Goal: Transaction & Acquisition: Purchase product/service

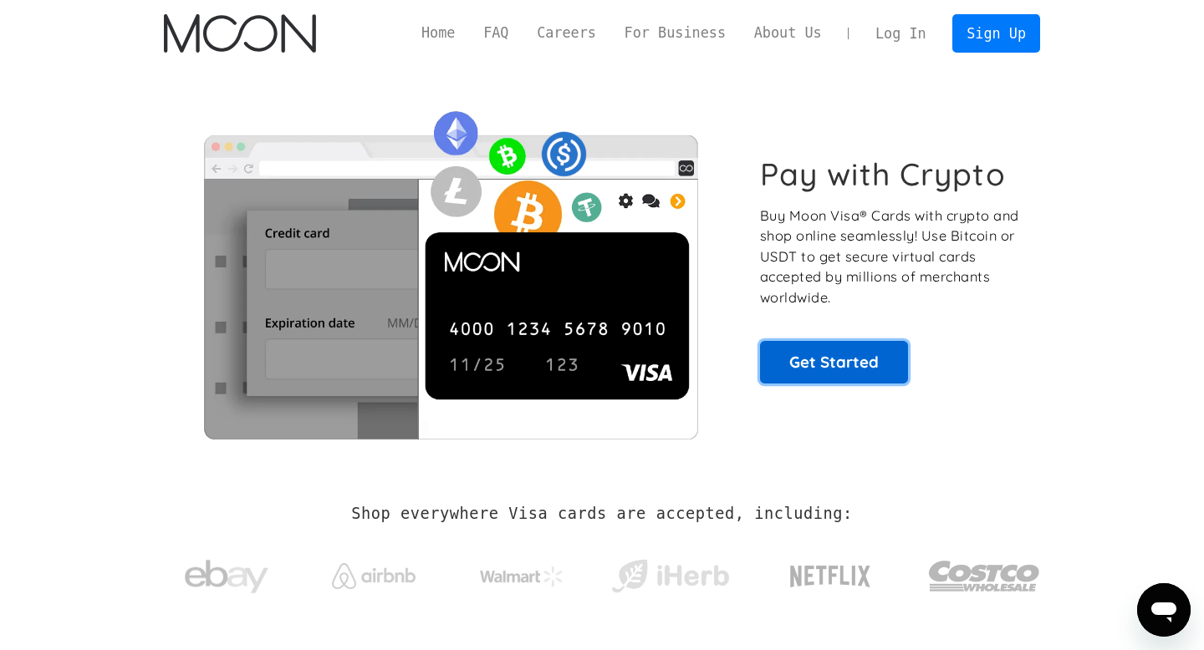
click at [852, 375] on link "Get Started" at bounding box center [834, 362] width 148 height 42
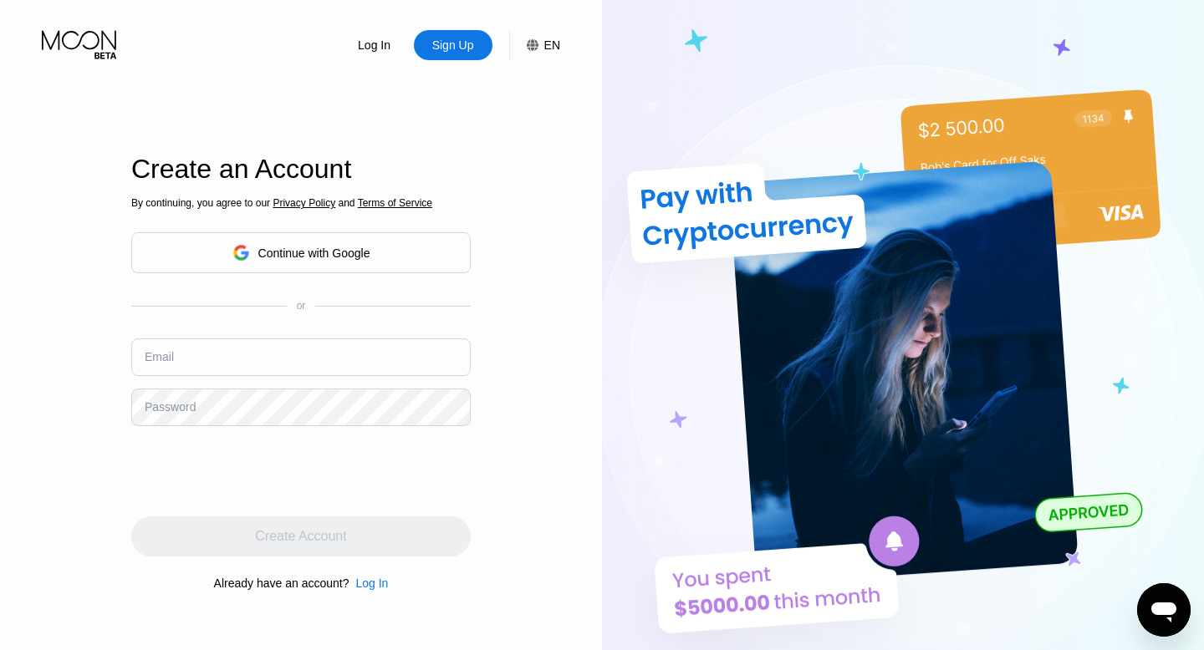
click at [265, 253] on div "Continue with Google" at bounding box center [314, 253] width 112 height 13
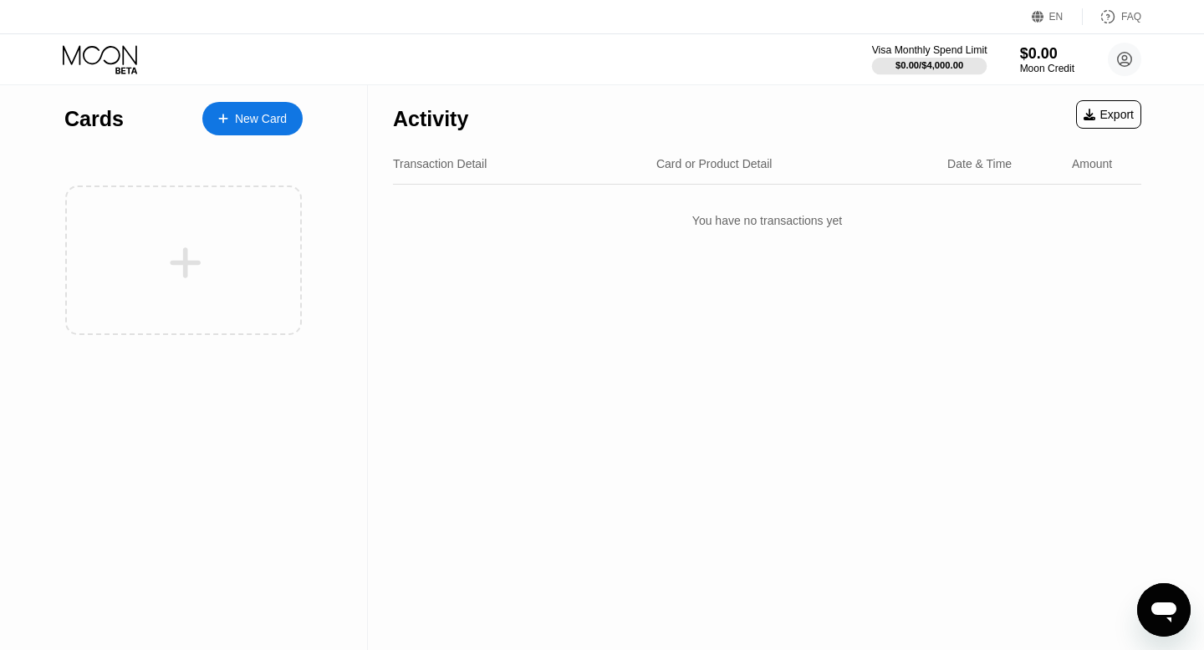
click at [925, 59] on div at bounding box center [929, 66] width 115 height 17
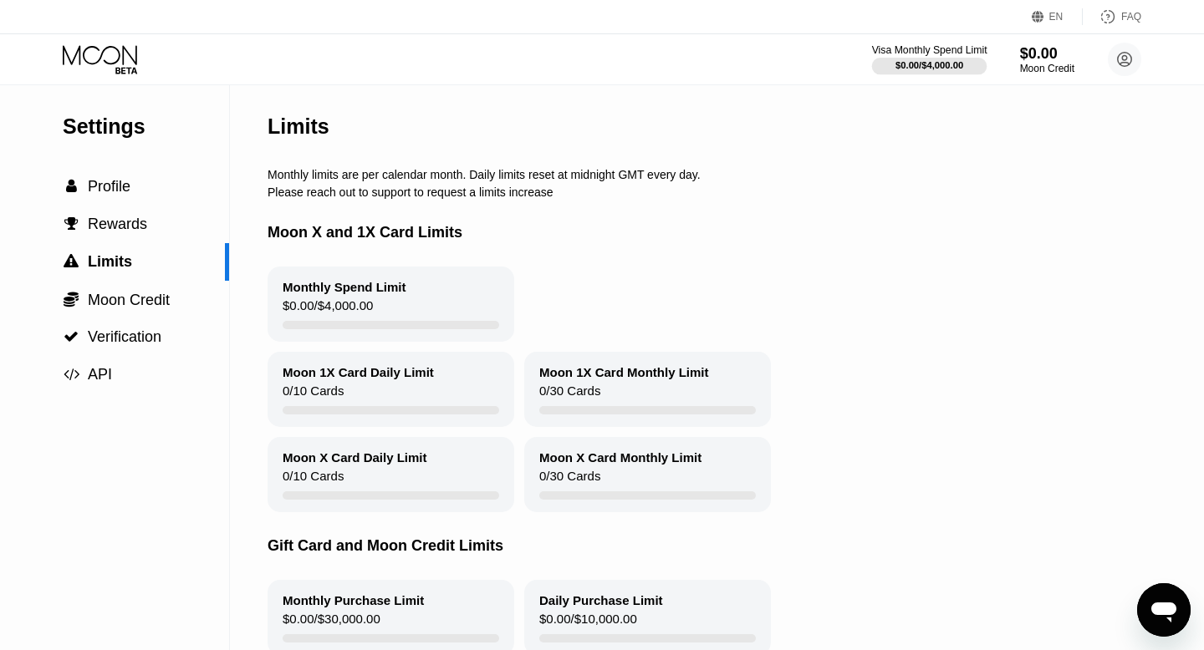
click at [955, 49] on div "Visa Monthly Spend Limit" at bounding box center [929, 50] width 115 height 12
click at [940, 71] on div at bounding box center [929, 66] width 115 height 17
click at [1065, 69] on div "Moon Credit" at bounding box center [1047, 69] width 56 height 12
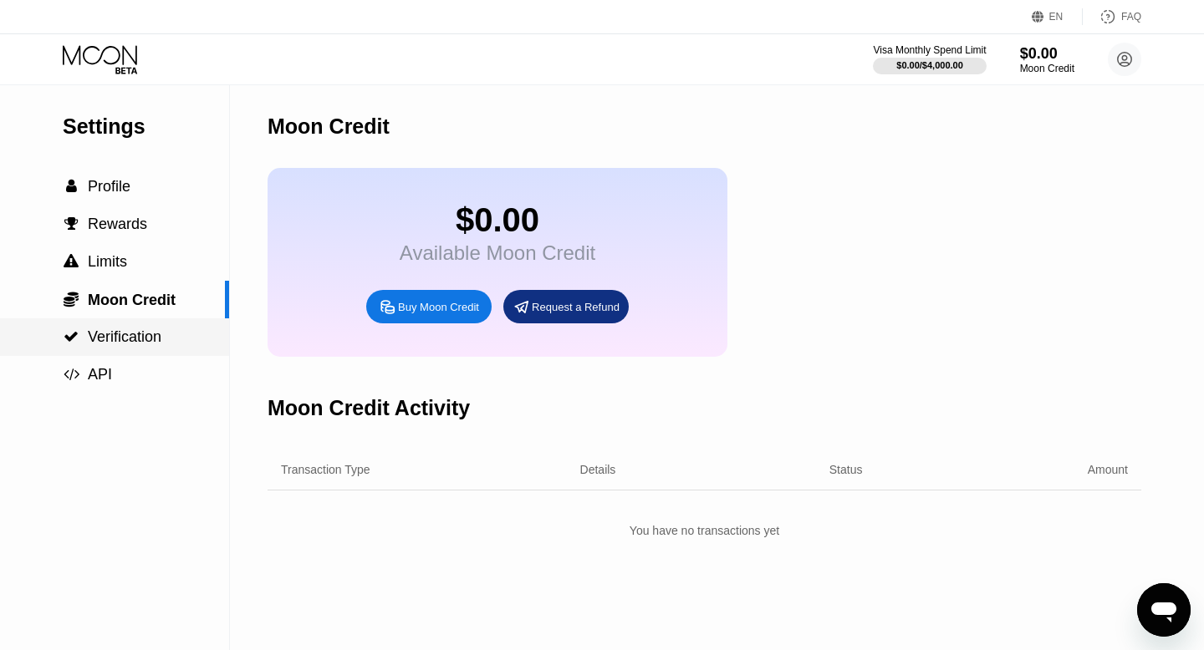
click at [116, 339] on span "Verification" at bounding box center [125, 336] width 74 height 17
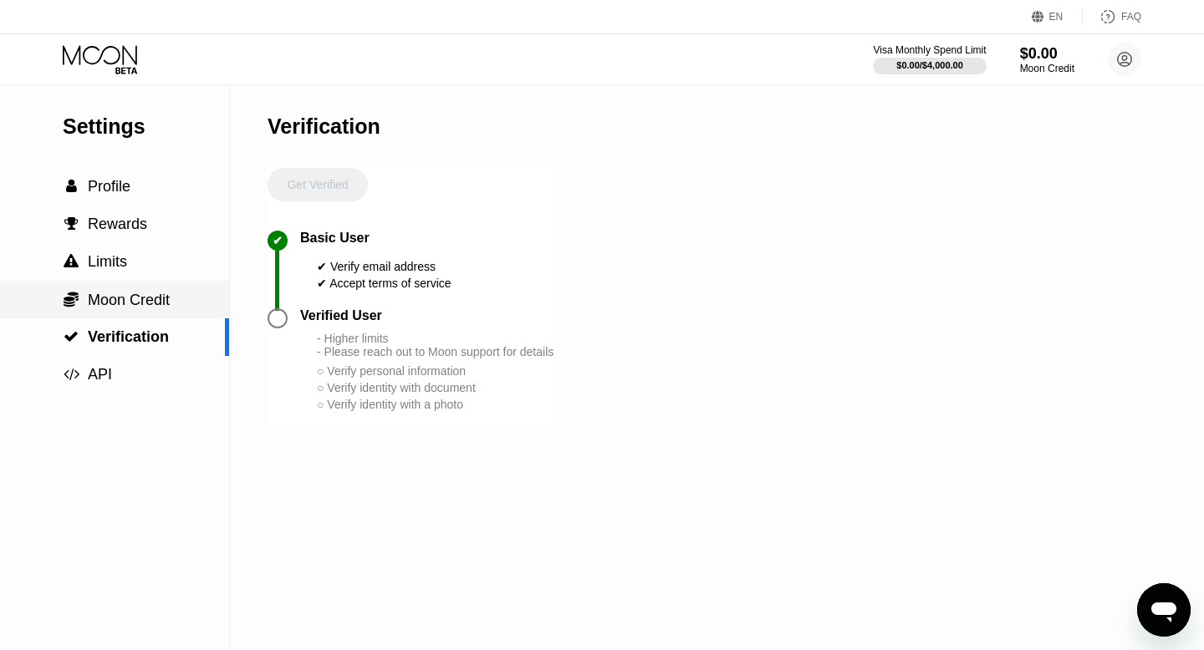
click at [134, 311] on div " Moon Credit" at bounding box center [114, 300] width 229 height 38
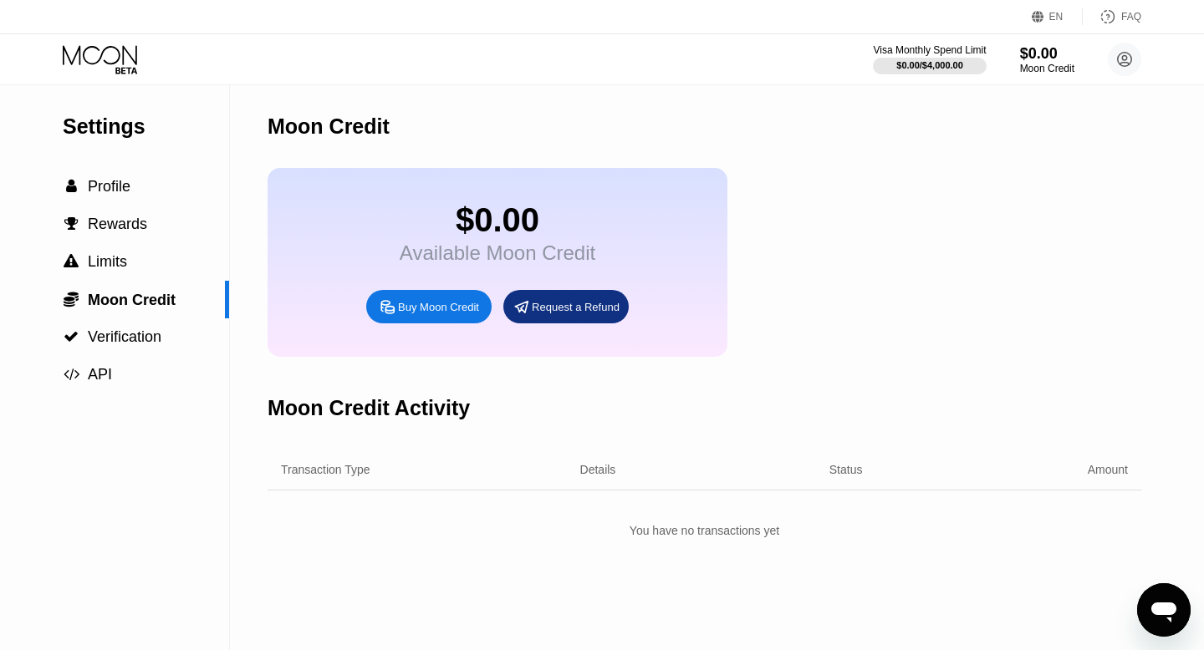
click at [443, 313] on div "Buy Moon Credit" at bounding box center [438, 307] width 81 height 14
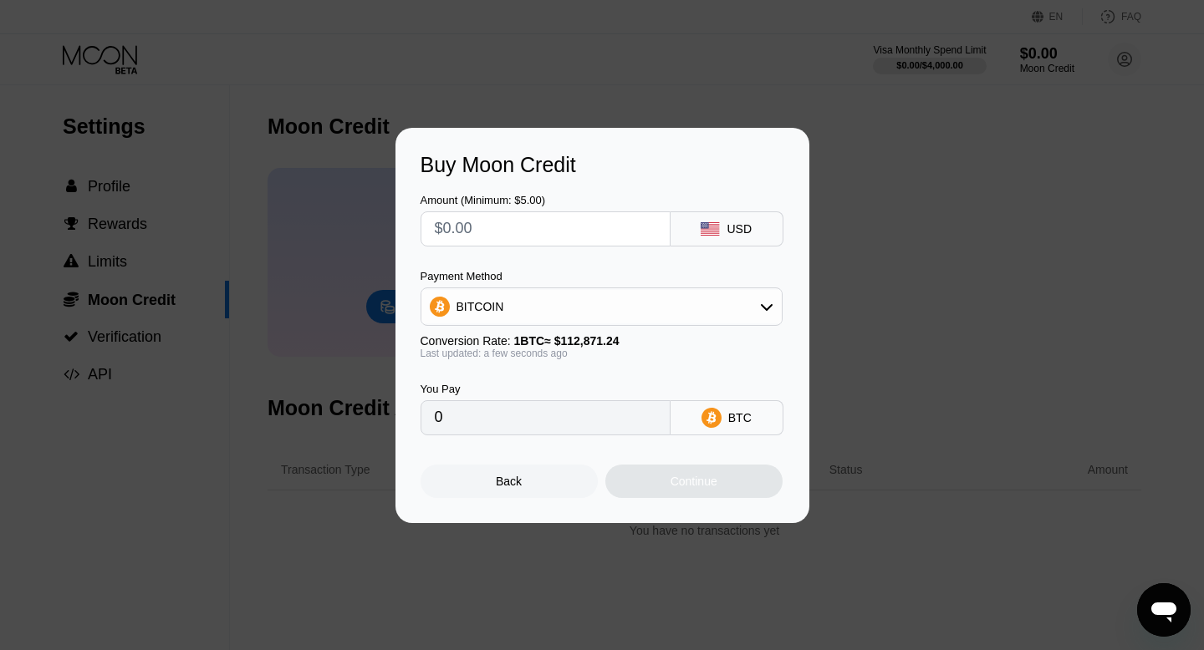
click at [553, 225] on input "text" at bounding box center [545, 228] width 221 height 33
type input "$69"
type input "0.00061132"
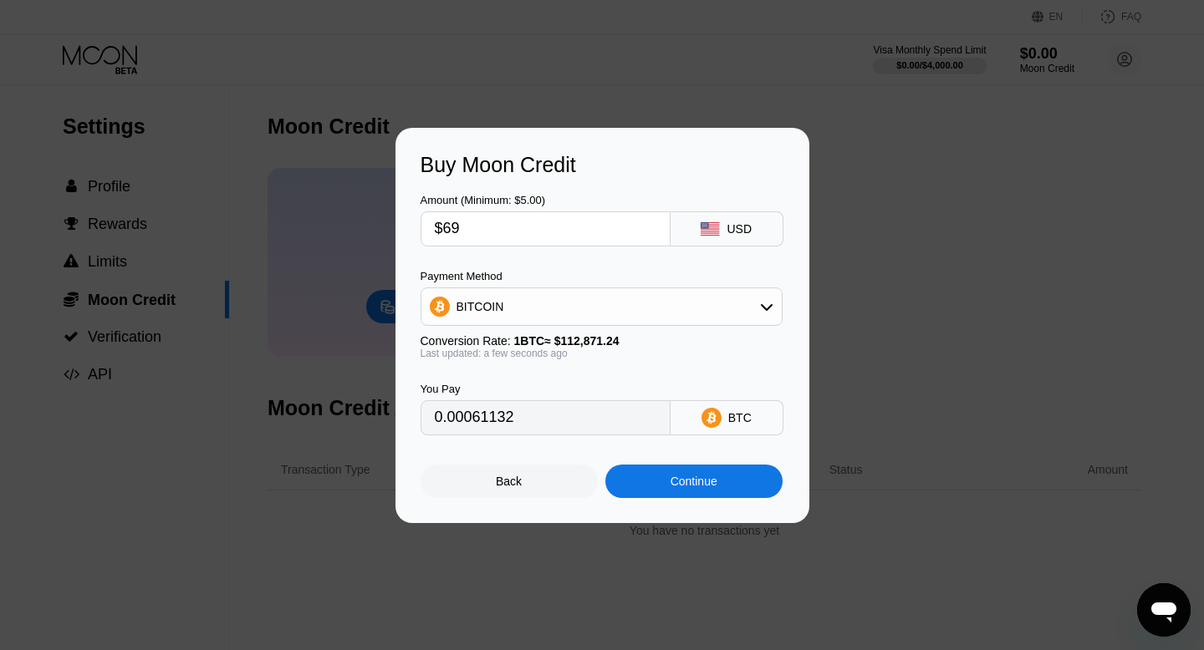
type input "$69"
click at [688, 491] on div "Continue" at bounding box center [693, 481] width 177 height 33
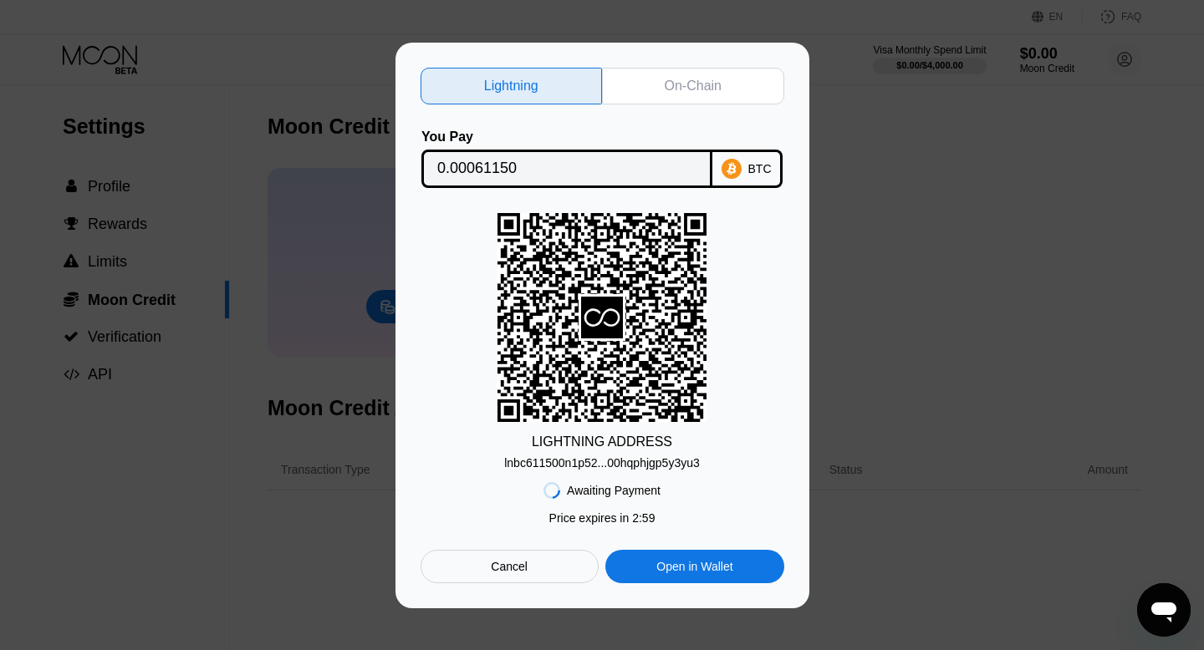
click at [475, 570] on div "Cancel" at bounding box center [509, 566] width 178 height 33
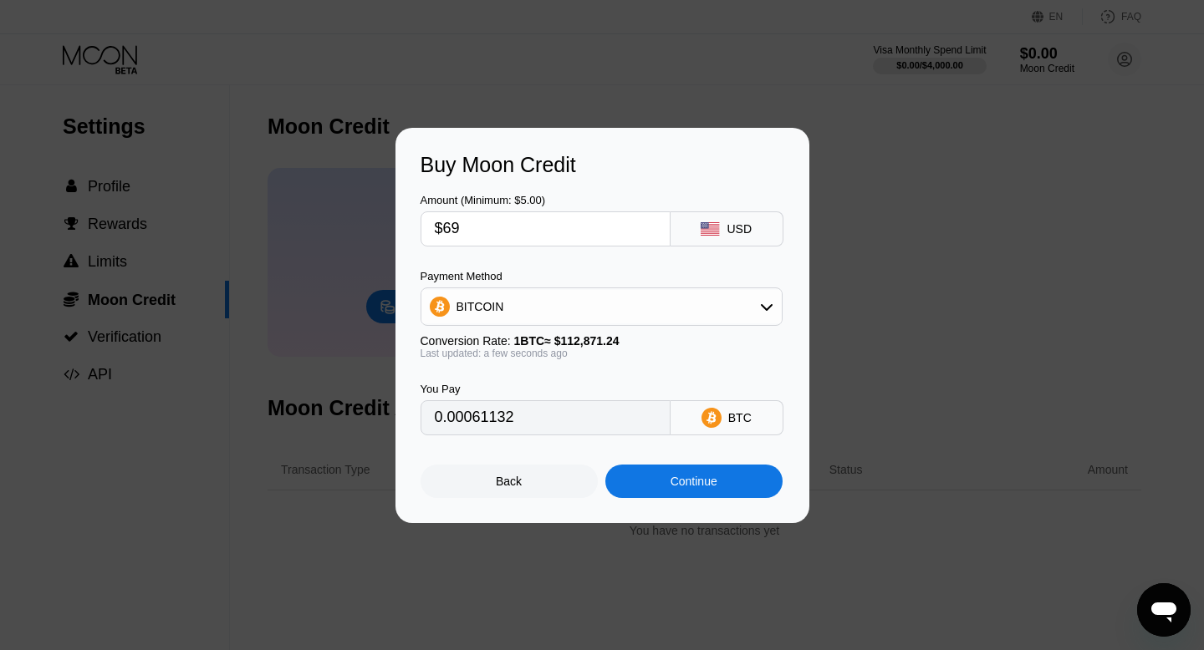
click at [717, 417] on icon at bounding box center [711, 417] width 20 height 20
click at [808, 354] on div "Buy Moon Credit Amount (Minimum: $5.00) $69 USD Payment Method BITCOIN Conversi…" at bounding box center [602, 325] width 1204 height 395
click at [689, 298] on div "BITCOIN" at bounding box center [601, 306] width 360 height 33
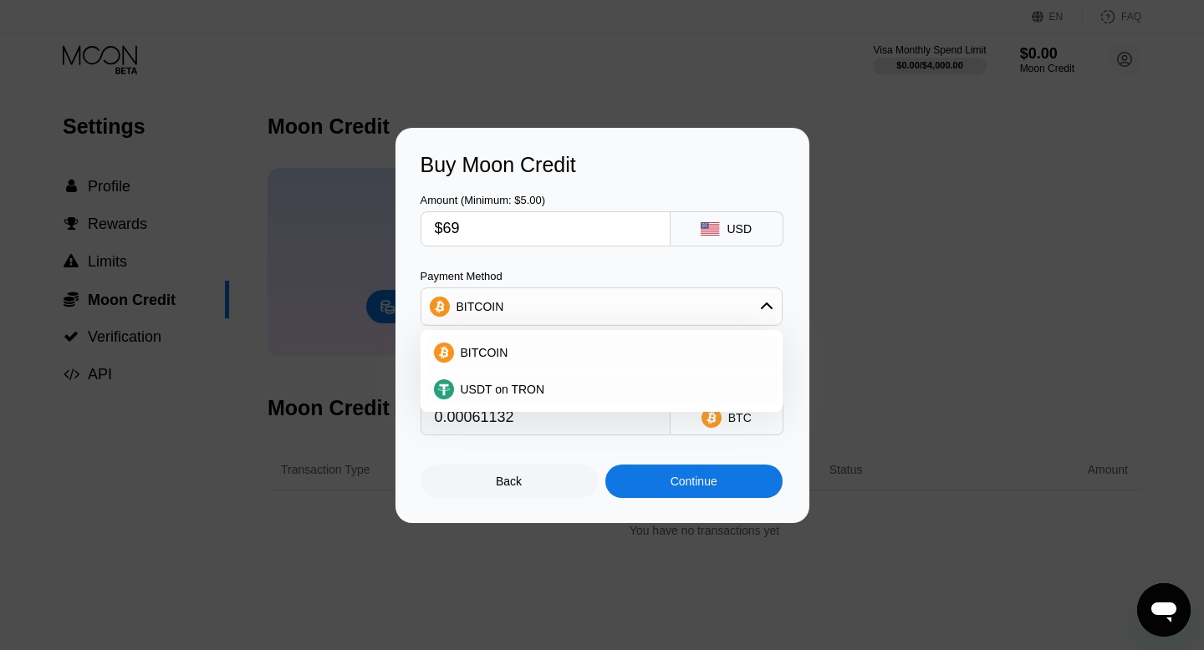
click at [333, 507] on div "Buy Moon Credit Amount (Minimum: $5.00) $69 USD Payment Method BITCOIN BITCOIN …" at bounding box center [602, 325] width 1204 height 395
click at [474, 495] on div "Back" at bounding box center [508, 481] width 177 height 33
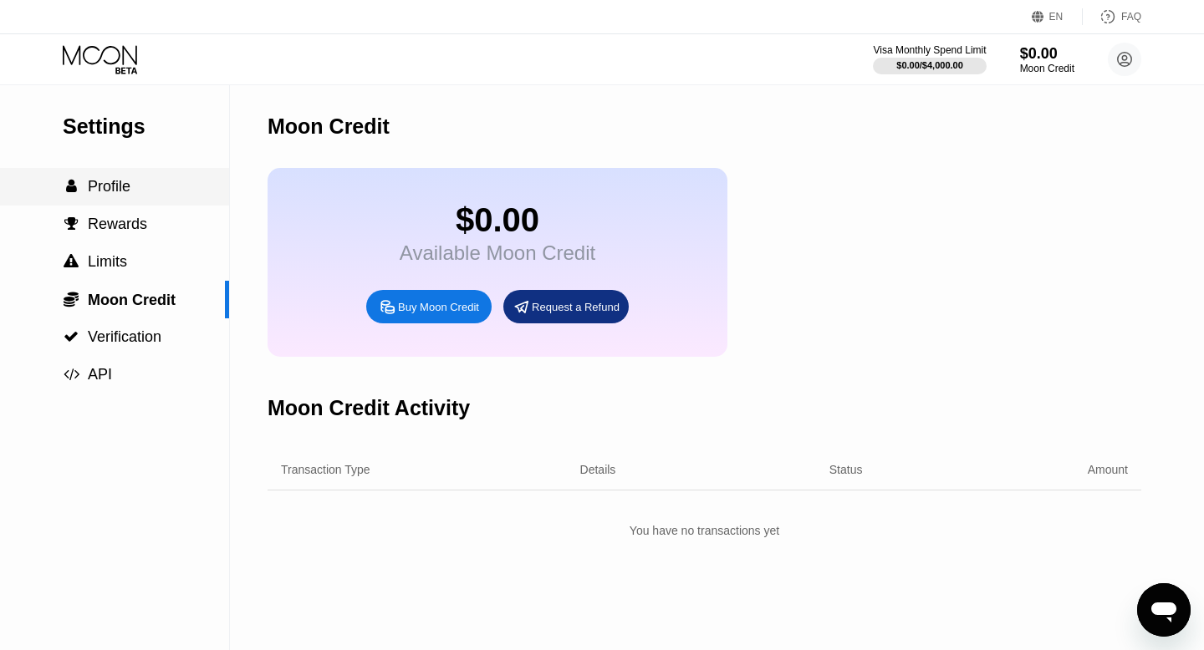
click at [116, 185] on span "Profile" at bounding box center [109, 186] width 43 height 17
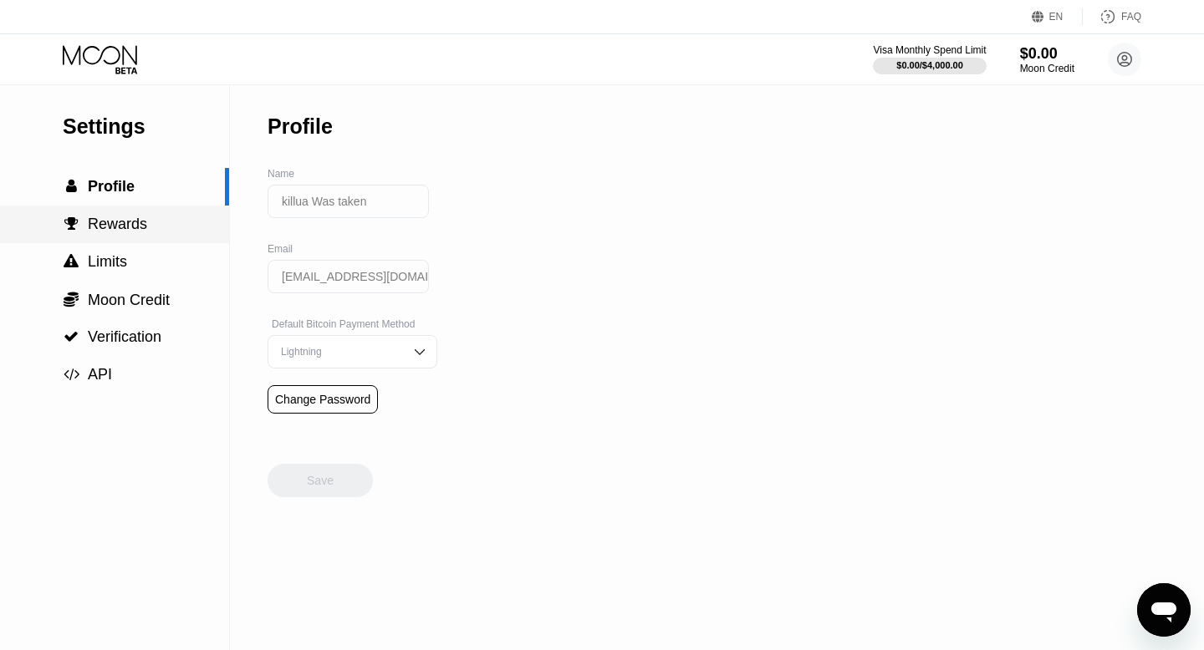
click at [116, 229] on span "Rewards" at bounding box center [117, 224] width 59 height 17
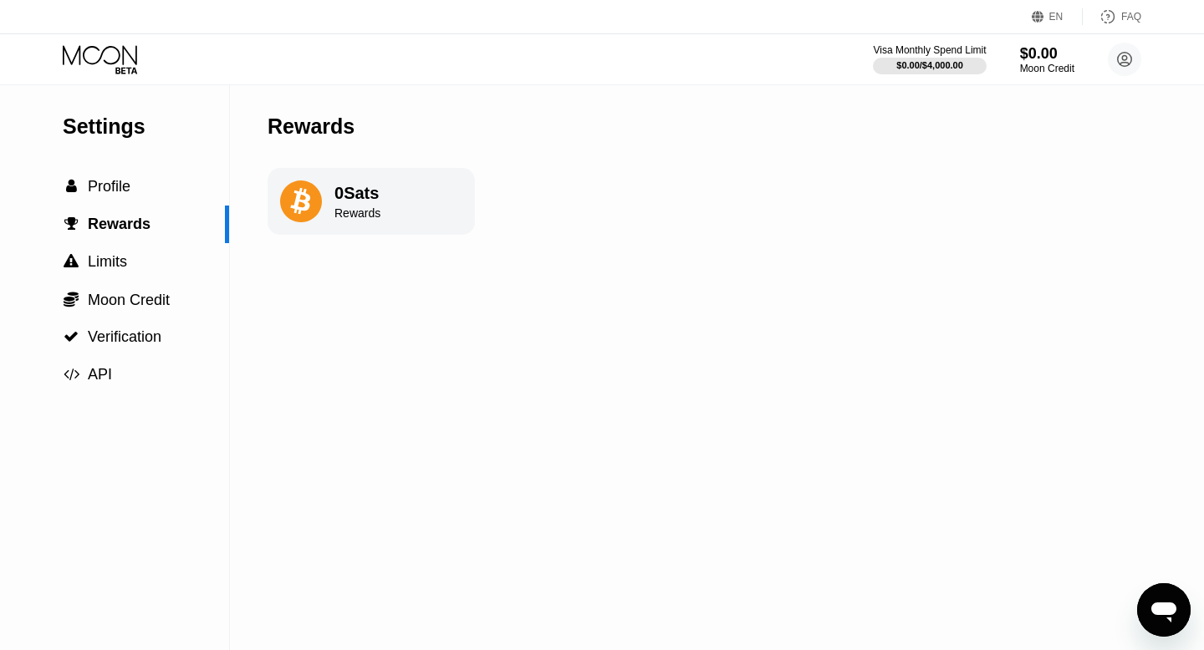
click at [308, 203] on icon at bounding box center [300, 201] width 20 height 27
click at [891, 71] on div "$0.00 / $4,000.00" at bounding box center [929, 65] width 115 height 18
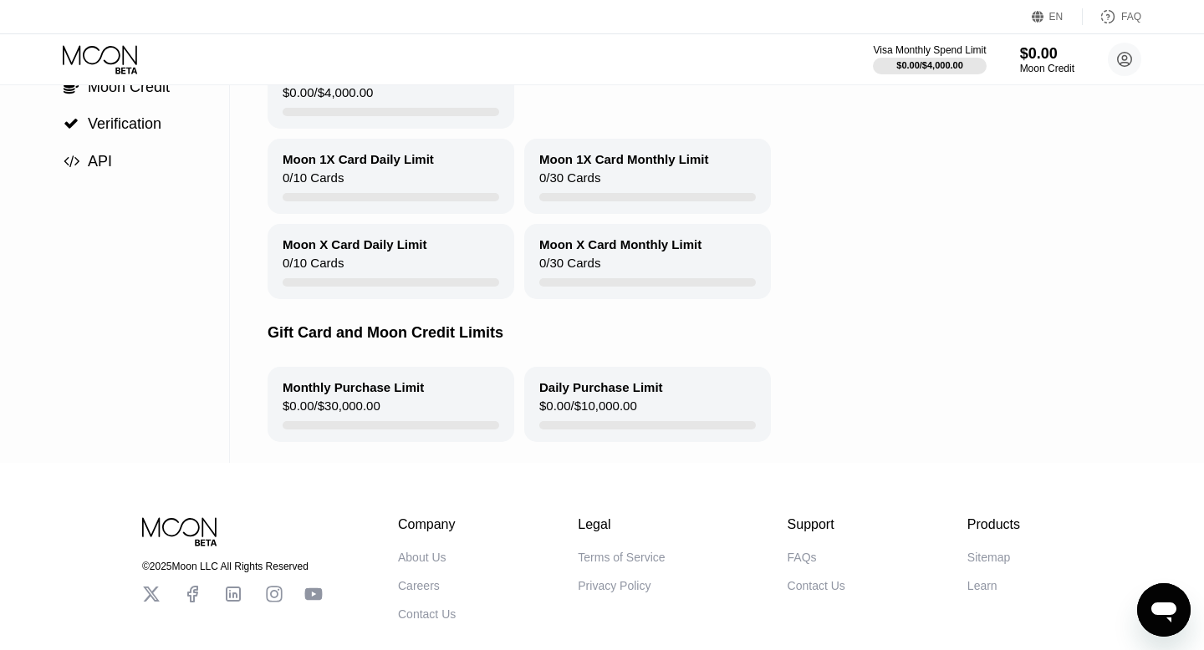
scroll to position [215, 0]
click at [410, 246] on div "Moon X Card Daily Limit" at bounding box center [355, 243] width 145 height 14
click at [1123, 60] on icon at bounding box center [1123, 59] width 33 height 33
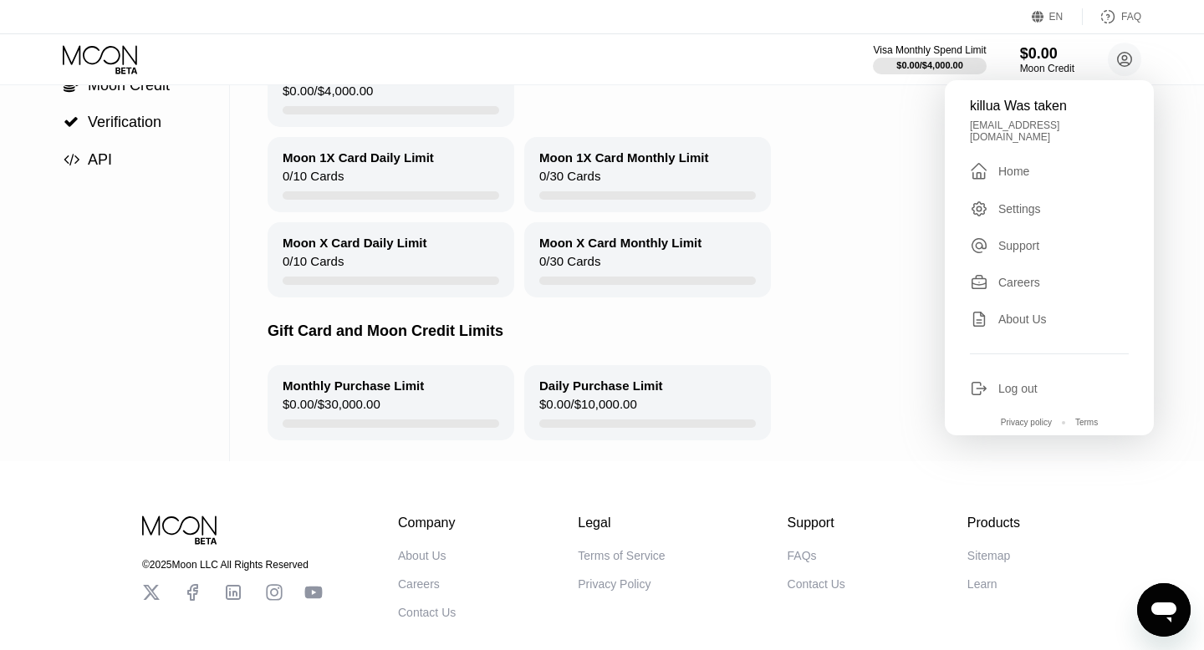
click at [859, 325] on div "Gift Card and Moon Credit Limits" at bounding box center [748, 332] width 963 height 68
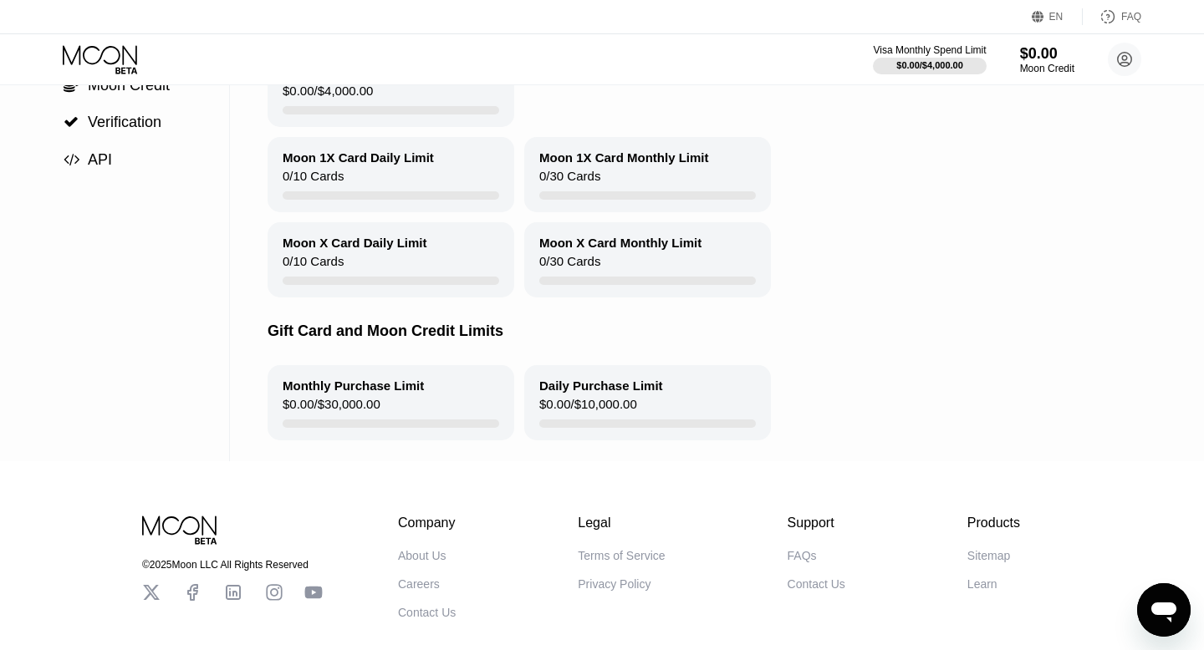
scroll to position [0, 0]
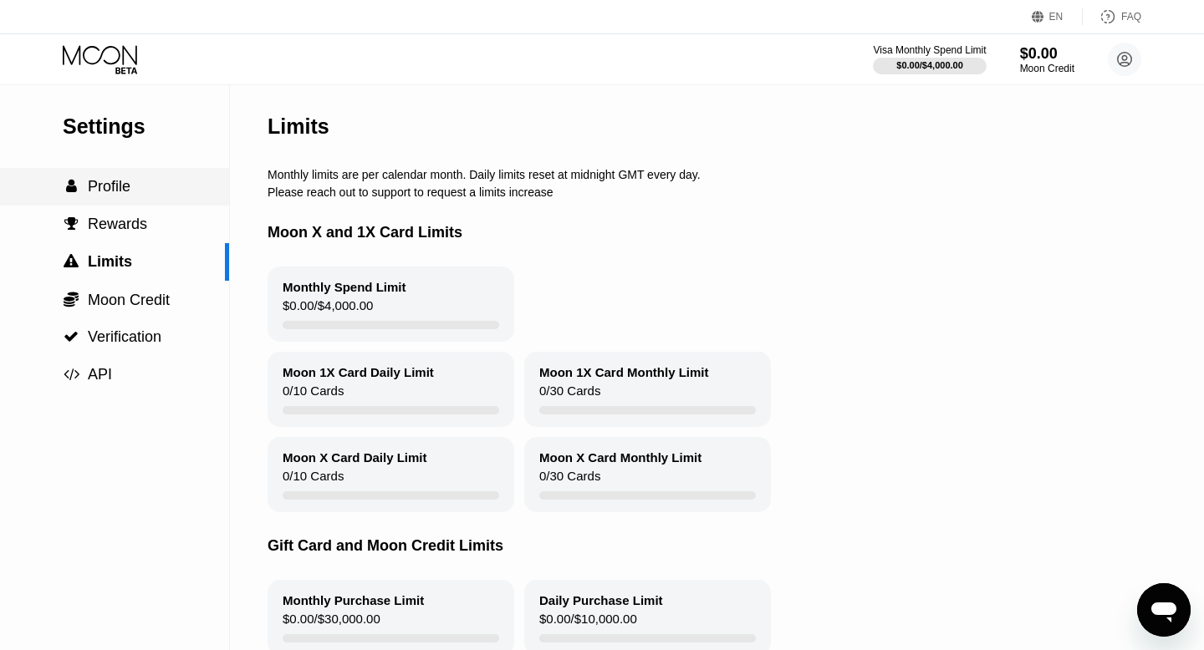
click at [76, 195] on div " Profile" at bounding box center [97, 187] width 68 height 18
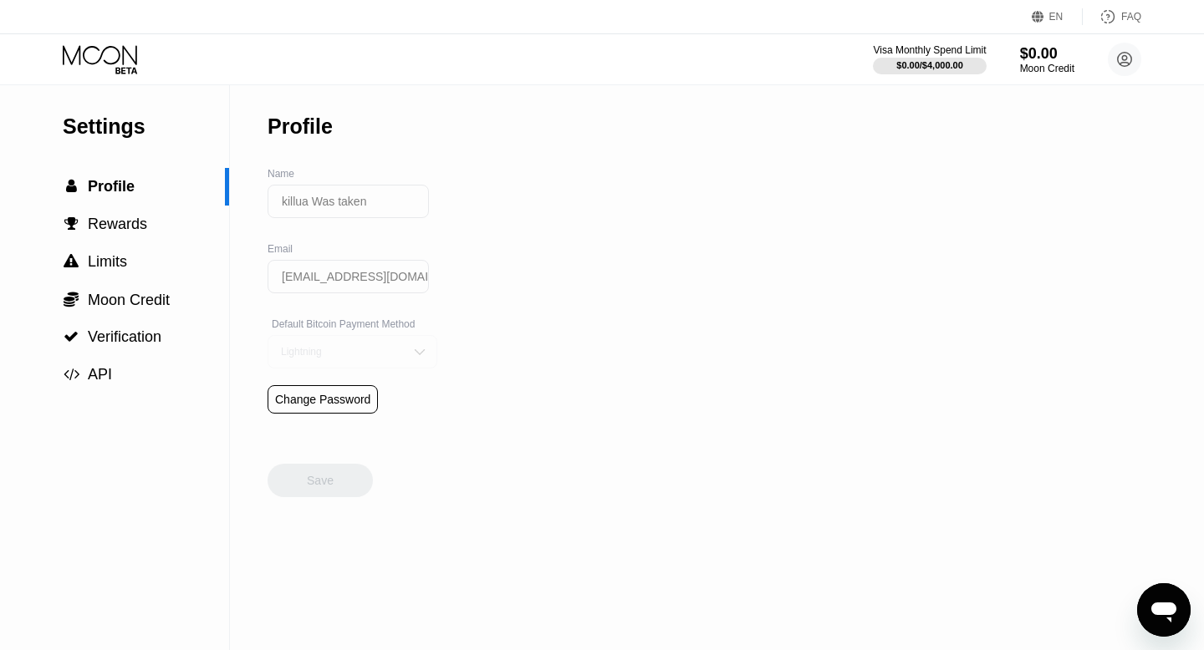
click at [379, 342] on div "Lightning" at bounding box center [352, 351] width 170 height 33
click at [412, 346] on img at bounding box center [419, 352] width 17 height 17
click at [320, 481] on div "Save" at bounding box center [319, 463] width 105 height 67
click at [69, 380] on span "" at bounding box center [72, 374] width 16 height 15
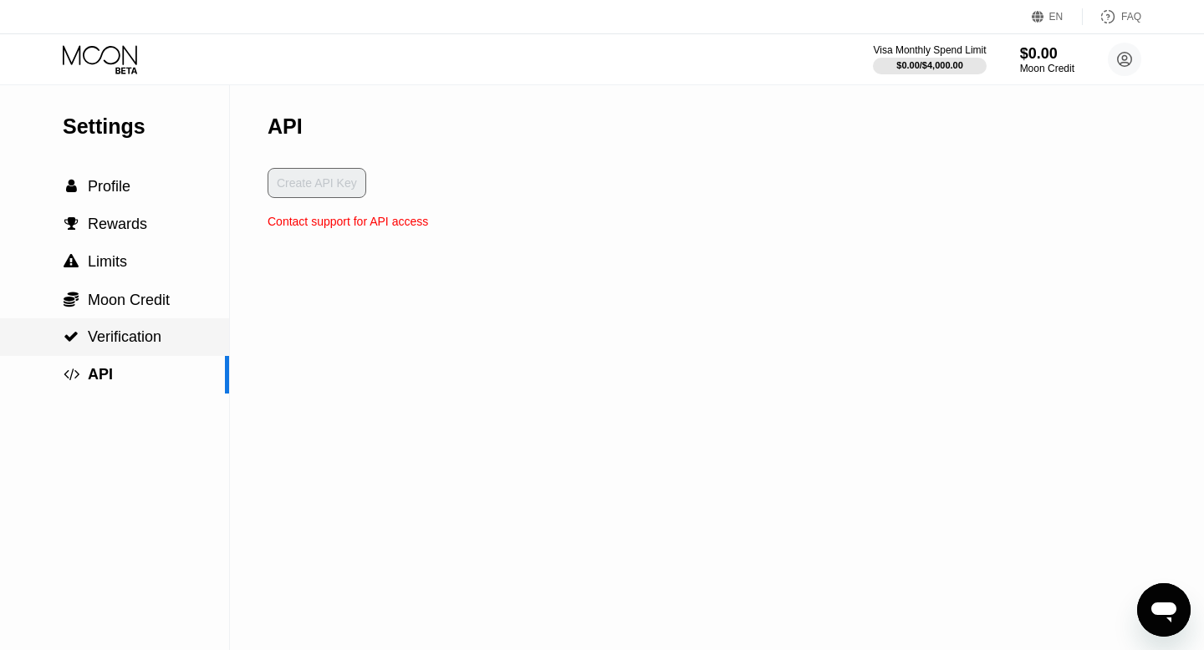
click at [115, 349] on div " Verification" at bounding box center [114, 337] width 229 height 38
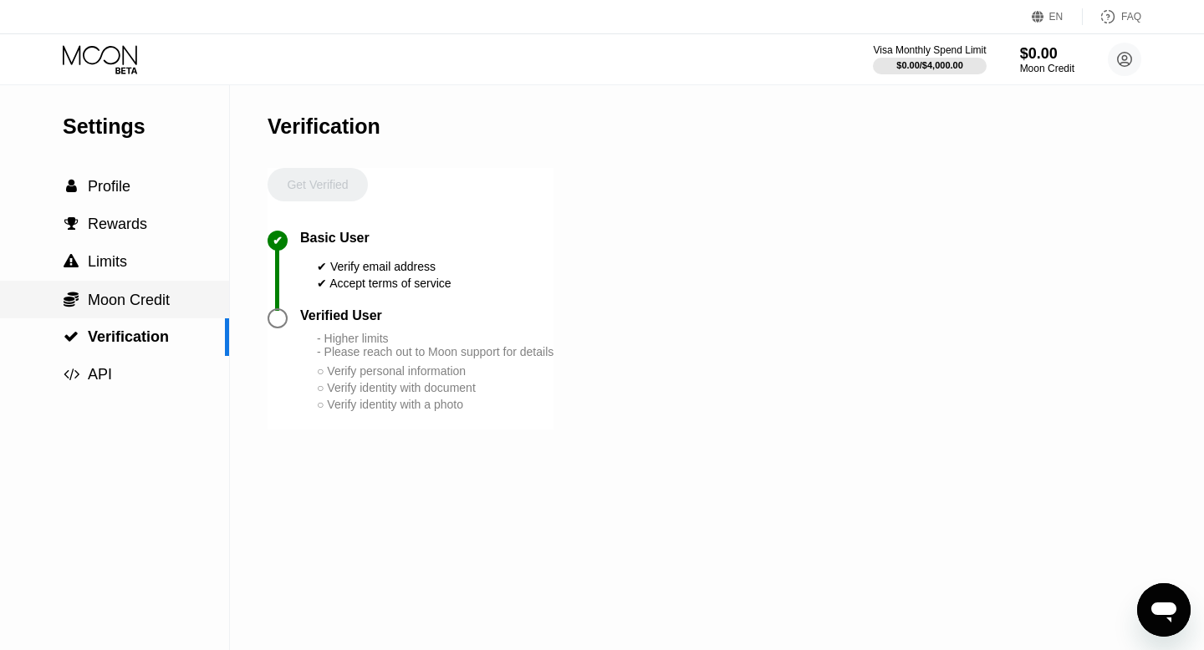
click at [136, 308] on span "Moon Credit" at bounding box center [129, 300] width 82 height 17
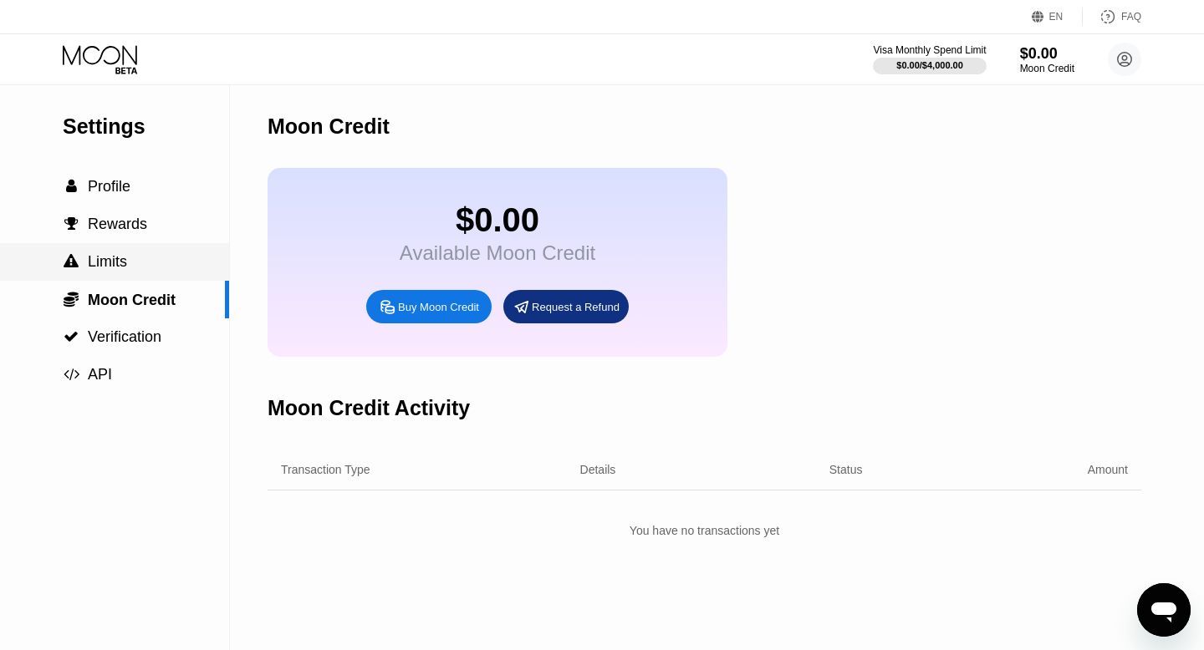
click at [118, 261] on span "Limits" at bounding box center [107, 261] width 39 height 17
